Goal: Task Accomplishment & Management: Manage account settings

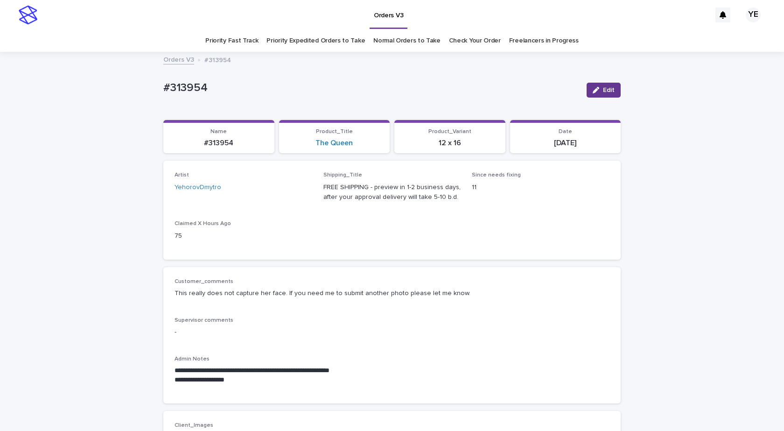
click at [603, 88] on span "Edit" at bounding box center [609, 90] width 12 height 7
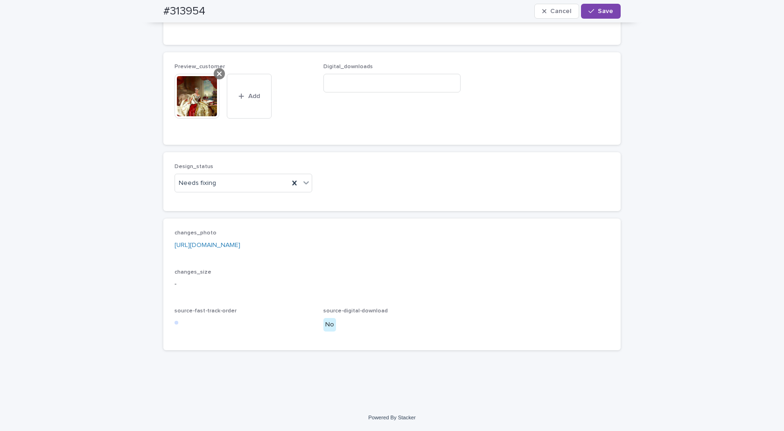
click at [217, 75] on icon at bounding box center [219, 73] width 5 height 7
click at [214, 183] on div "Needs fixing" at bounding box center [232, 182] width 114 height 15
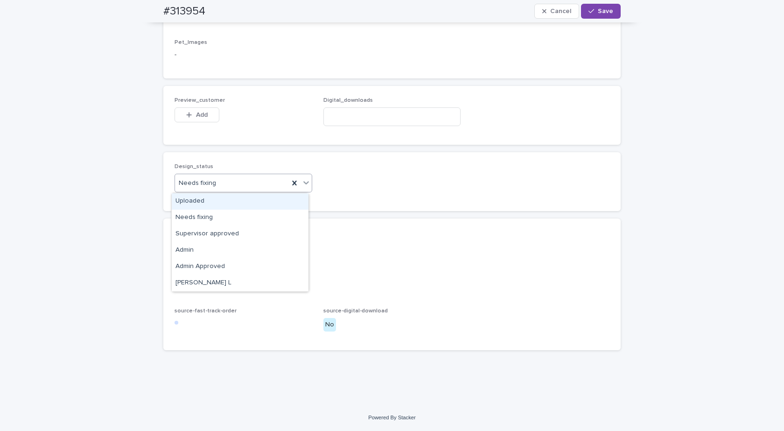
click at [213, 186] on div "Needs fixing" at bounding box center [232, 182] width 114 height 15
click at [197, 203] on div "Uploaded" at bounding box center [240, 201] width 137 height 16
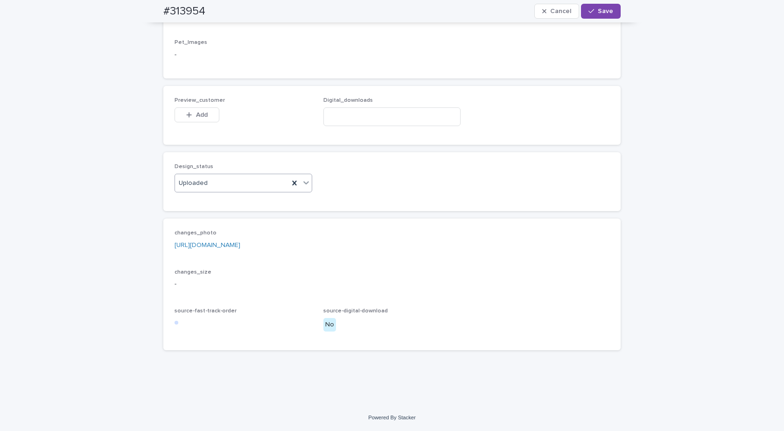
click at [207, 102] on span "Preview_customer" at bounding box center [199, 101] width 50 height 6
click at [196, 114] on span "Add" at bounding box center [202, 115] width 12 height 7
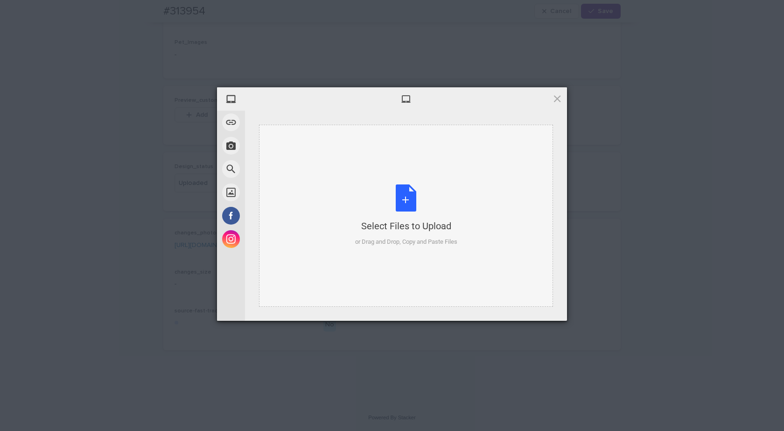
click at [406, 201] on div "Select Files to Upload or Drag and Drop, Copy and Paste Files" at bounding box center [406, 215] width 102 height 62
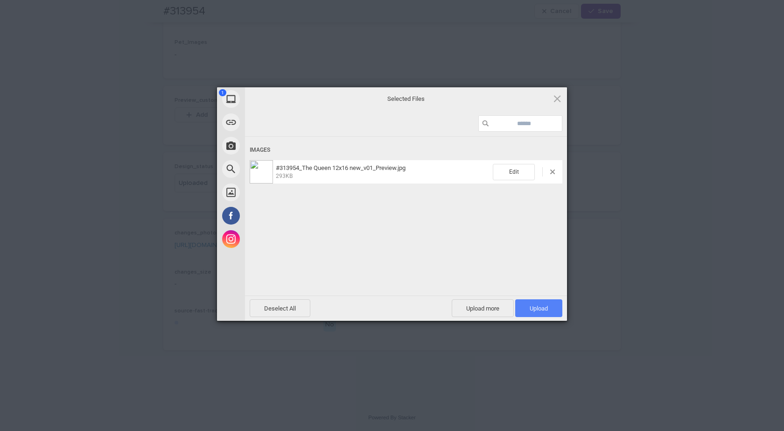
click at [554, 311] on span "Upload 1" at bounding box center [538, 308] width 47 height 18
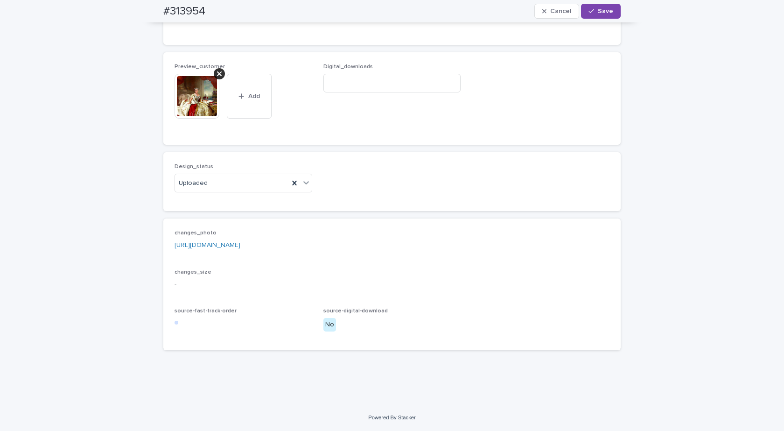
click at [192, 119] on img at bounding box center [196, 96] width 45 height 45
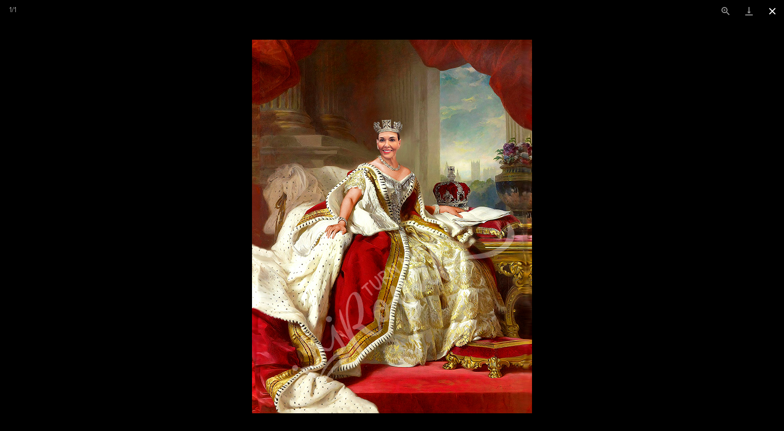
click at [771, 10] on button "Close gallery" at bounding box center [771, 11] width 23 height 22
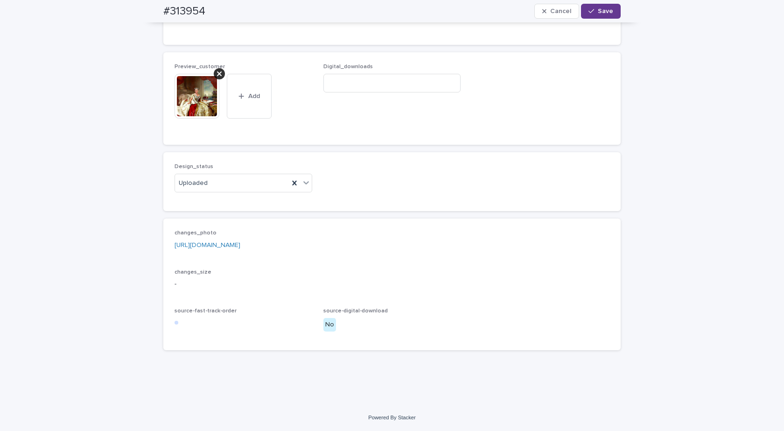
click at [592, 9] on div "button" at bounding box center [592, 11] width 9 height 7
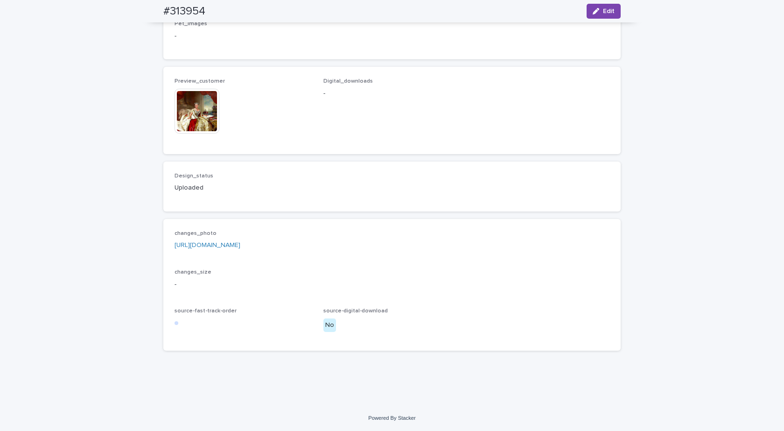
click at [198, 119] on img at bounding box center [196, 111] width 45 height 45
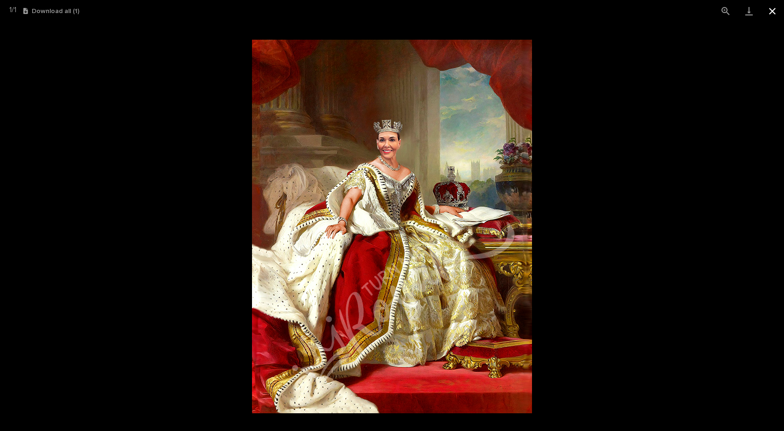
click at [773, 11] on button "Close gallery" at bounding box center [771, 11] width 23 height 22
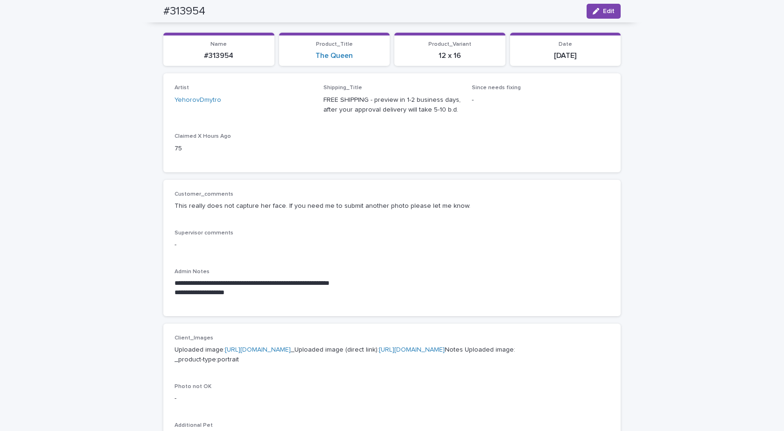
scroll to position [0, 0]
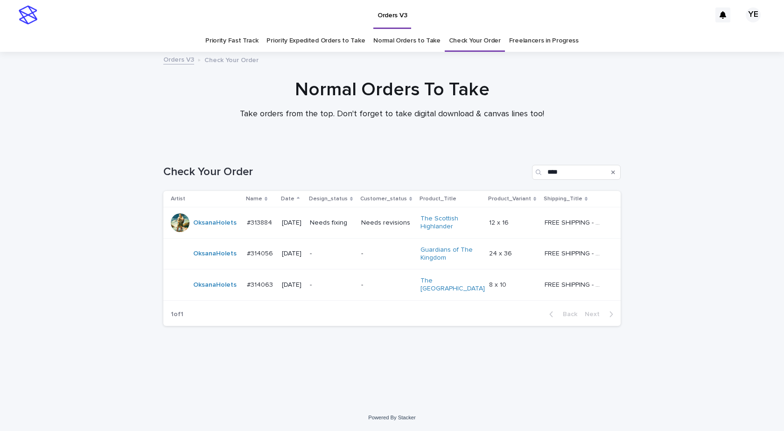
click at [212, 293] on td "OksanaHolets" at bounding box center [203, 284] width 80 height 31
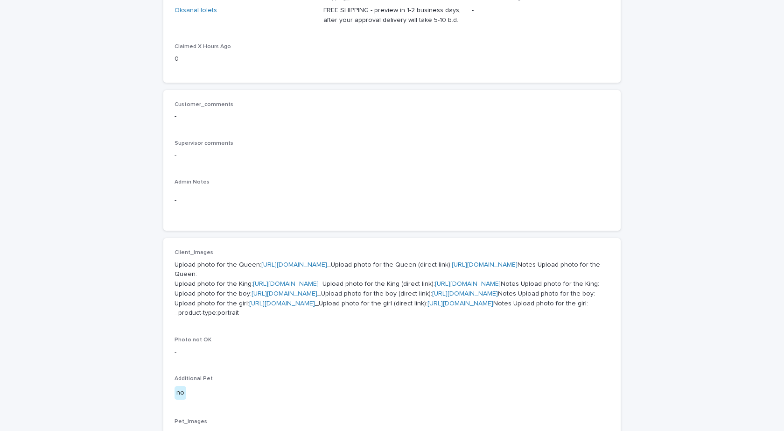
scroll to position [327, 0]
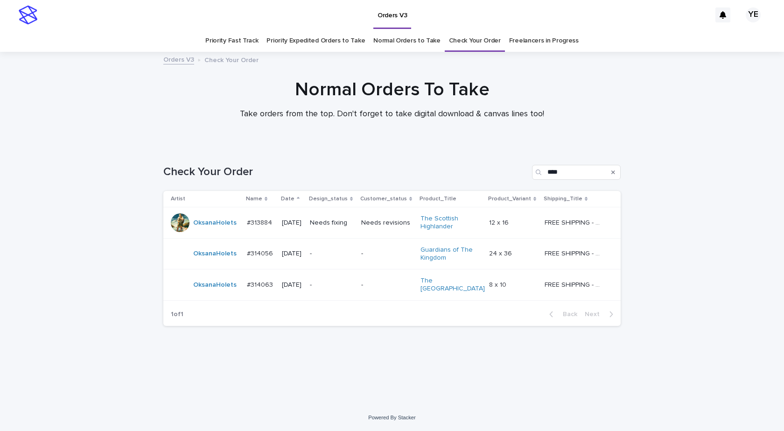
click at [105, 339] on div "Loading... Saving… Loading... Saving… Check Your Order **** Artist Name Date De…" at bounding box center [392, 275] width 784 height 258
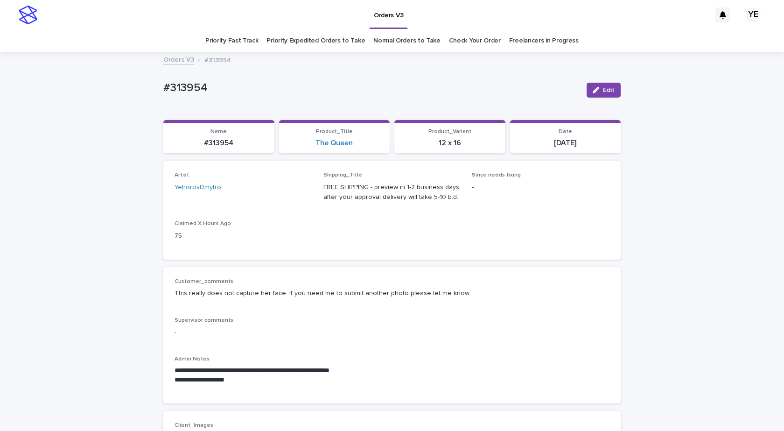
click at [174, 58] on link "Orders V3" at bounding box center [178, 59] width 31 height 11
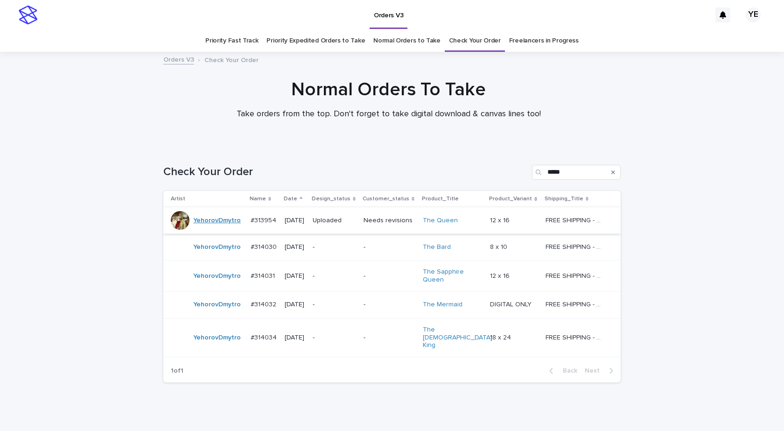
click at [224, 218] on link "YehorovDmytro" at bounding box center [217, 220] width 48 height 8
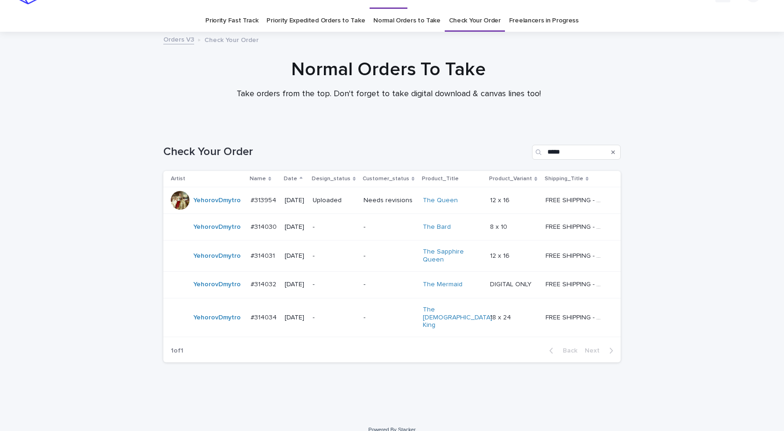
click at [264, 204] on p "#313954" at bounding box center [265, 200] width 28 height 10
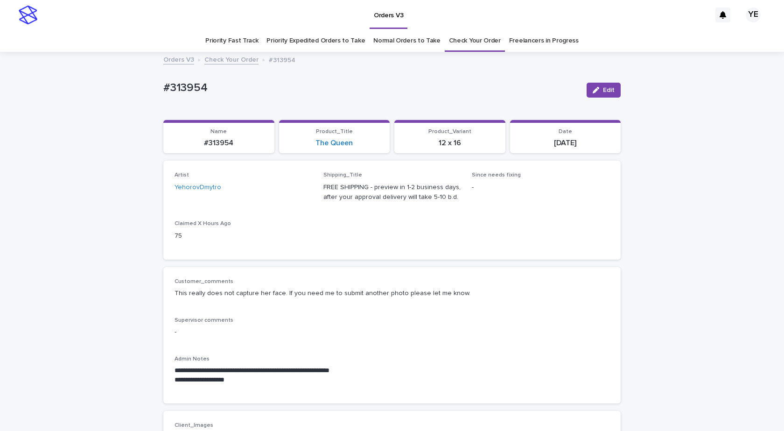
click at [229, 60] on link "Check Your Order" at bounding box center [231, 59] width 54 height 11
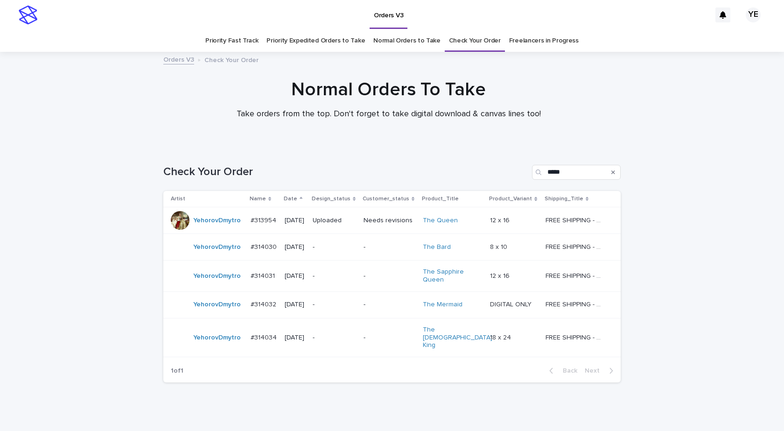
scroll to position [20, 0]
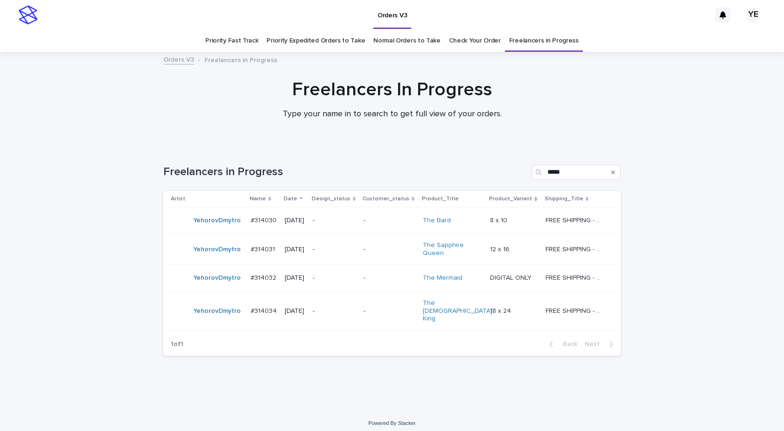
click at [112, 191] on div "Loading... Saving… Loading... Saving… Freelancers in Progress ***** Artist Name…" at bounding box center [392, 278] width 784 height 264
click at [227, 230] on div "YehorovDmytro" at bounding box center [207, 220] width 72 height 19
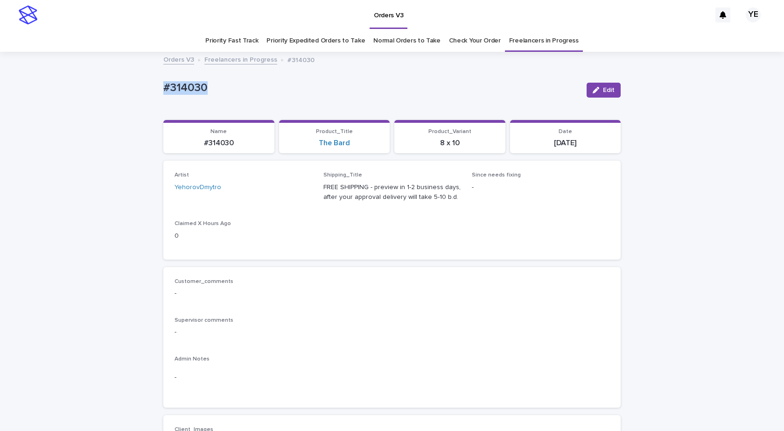
drag, startPoint x: 189, startPoint y: 81, endPoint x: 145, endPoint y: 86, distance: 44.6
copy p "#314030"
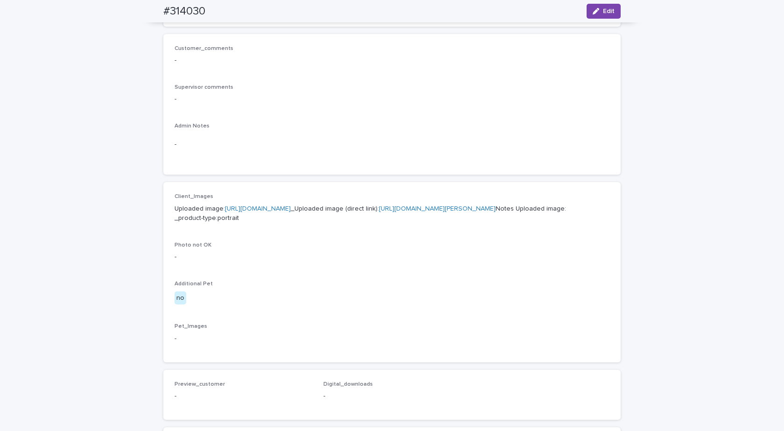
scroll to position [233, 0]
click at [284, 206] on link "https://cdn.shopify.com-uploadkit.app/s/files/1/0033/4807/0511/files/download.h…" at bounding box center [258, 208] width 66 height 7
